Goal: Check status

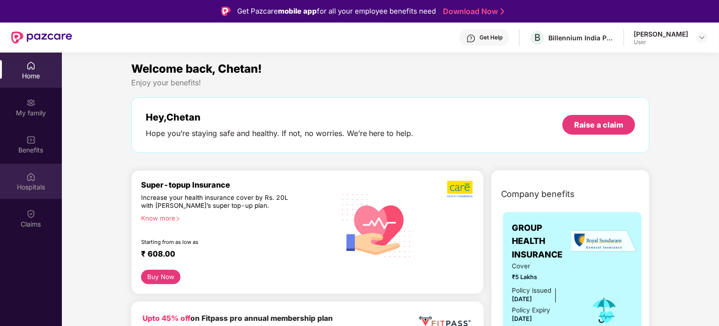
click at [30, 171] on div at bounding box center [30, 175] width 9 height 9
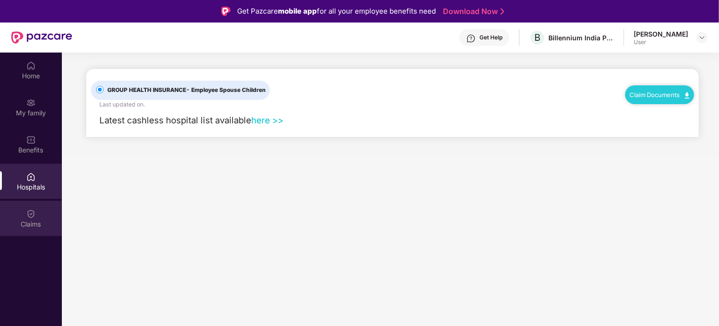
click at [34, 215] on img at bounding box center [30, 213] width 9 height 9
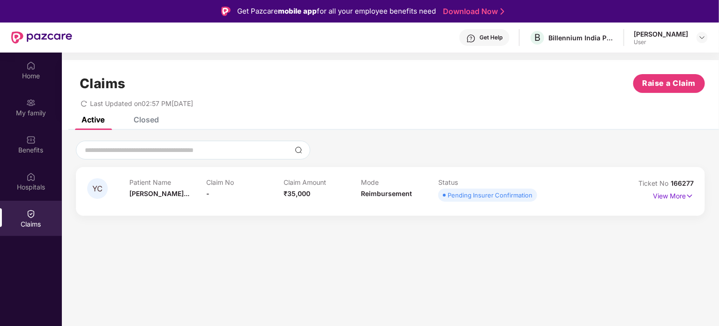
click at [676, 187] on div "Ticket No 166277" at bounding box center [665, 183] width 55 height 10
click at [686, 197] on img at bounding box center [689, 196] width 8 height 10
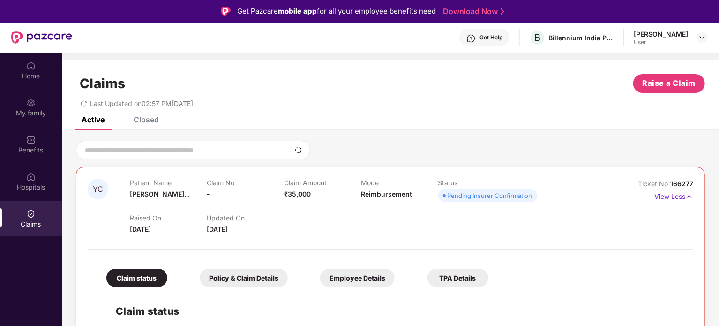
click at [149, 126] on div "Closed" at bounding box center [138, 119] width 39 height 21
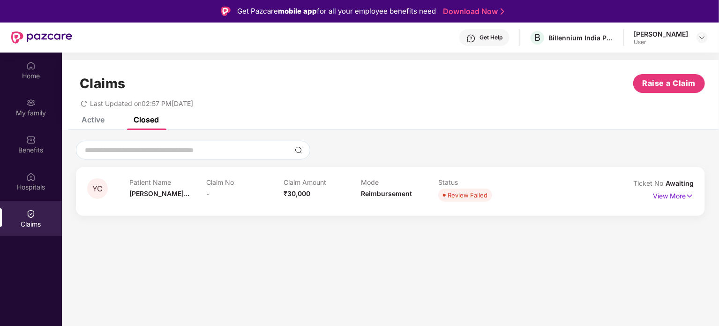
click at [82, 112] on div "Claims Raise a Claim Last Updated on 02:57 PM[DATE]" at bounding box center [390, 88] width 657 height 57
click at [32, 73] on div "Home" at bounding box center [31, 75] width 62 height 9
